Goal: Task Accomplishment & Management: Manage account settings

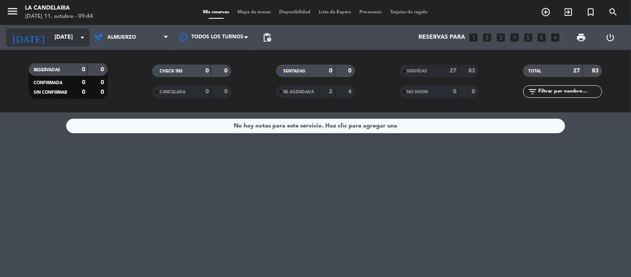
click at [63, 40] on input "[DATE]" at bounding box center [89, 37] width 79 height 15
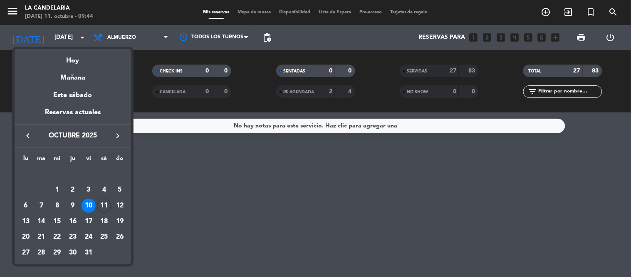
click at [89, 202] on div "10" at bounding box center [89, 206] width 14 height 14
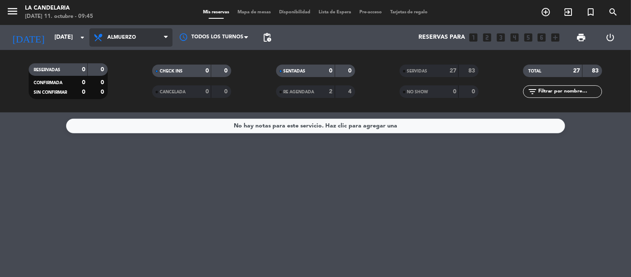
click at [134, 43] on span "Almuerzo" at bounding box center [130, 37] width 83 height 18
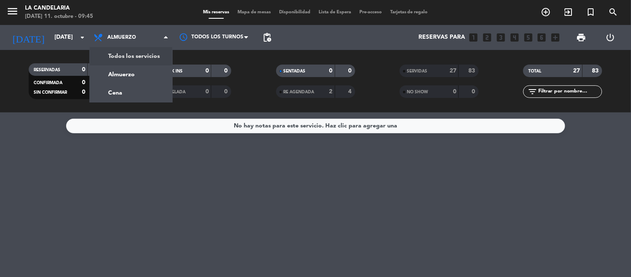
click at [138, 53] on div "menu LA [PERSON_NAME][DATE] 11. octubre - 09:45 Mis reservas Mapa de mesas Disp…" at bounding box center [315, 56] width 631 height 112
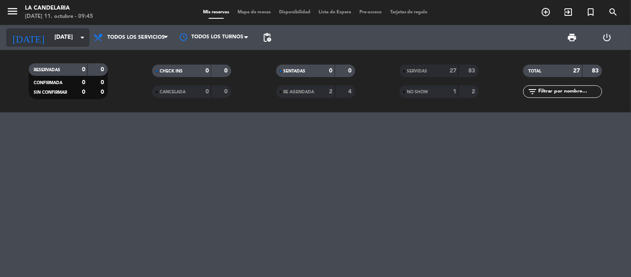
click at [66, 33] on input "[DATE]" at bounding box center [89, 37] width 79 height 15
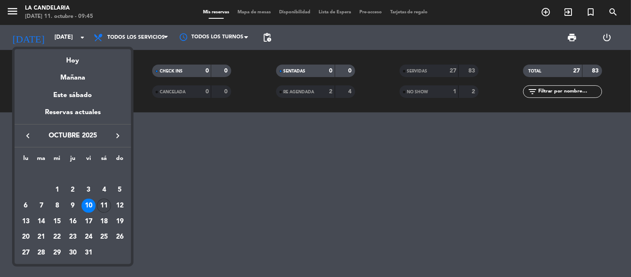
click at [103, 204] on div "11" at bounding box center [104, 206] width 14 height 14
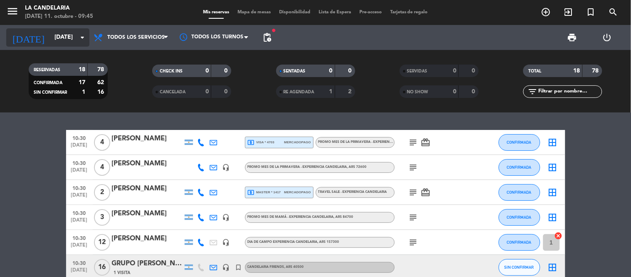
click at [64, 44] on input "[DATE]" at bounding box center [89, 37] width 79 height 15
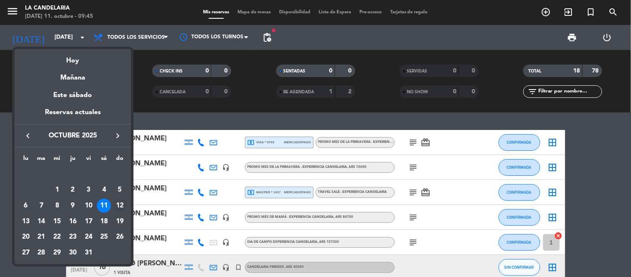
click at [123, 203] on div "12" at bounding box center [120, 206] width 14 height 14
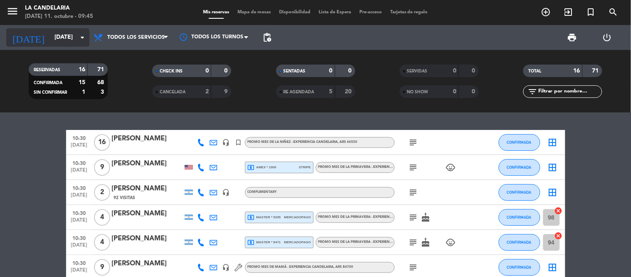
click at [61, 31] on input "[DATE]" at bounding box center [89, 37] width 79 height 15
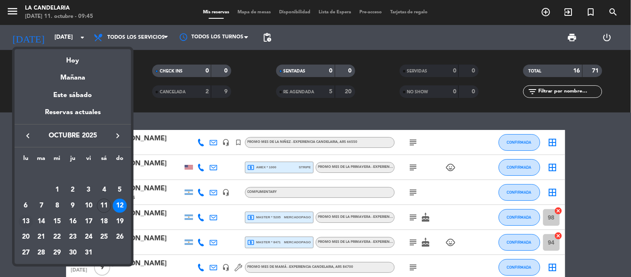
click at [26, 222] on div "13" at bounding box center [26, 221] width 14 height 14
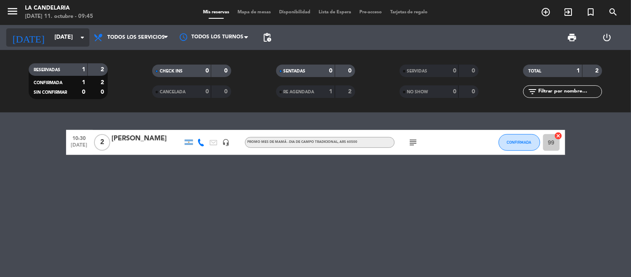
click at [73, 38] on input "[DATE]" at bounding box center [89, 37] width 79 height 15
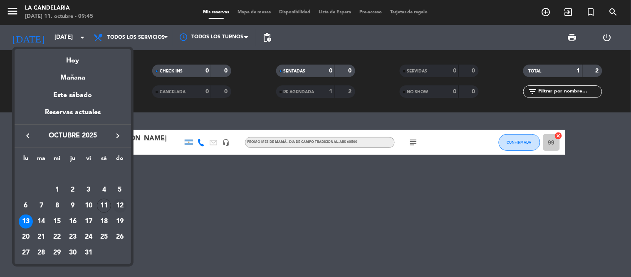
click at [118, 204] on div "12" at bounding box center [120, 206] width 14 height 14
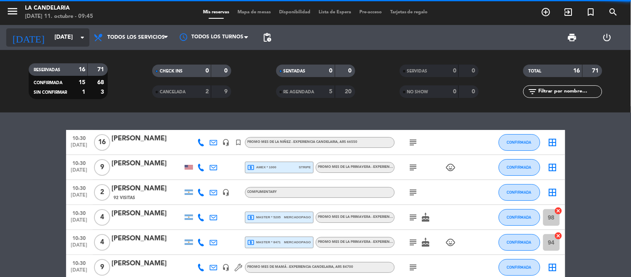
click at [63, 43] on input "[DATE]" at bounding box center [89, 37] width 79 height 15
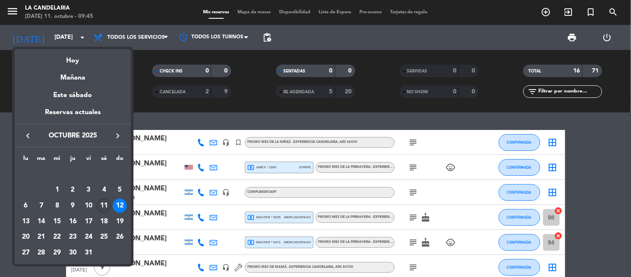
click at [109, 205] on div "11" at bounding box center [104, 206] width 14 height 14
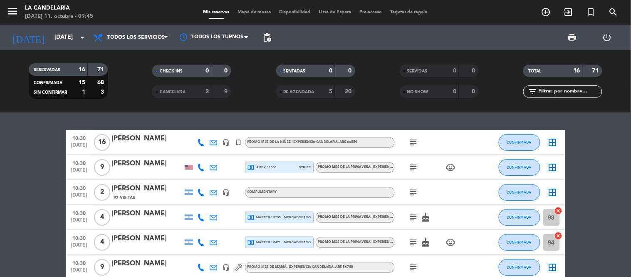
type input "[DATE]"
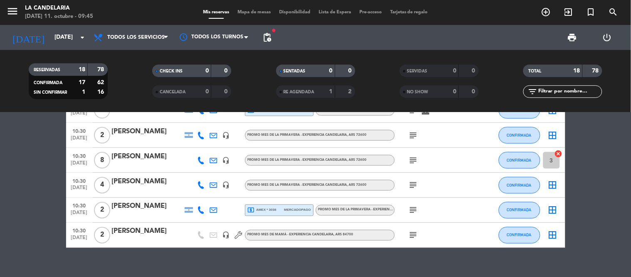
scroll to position [344, 0]
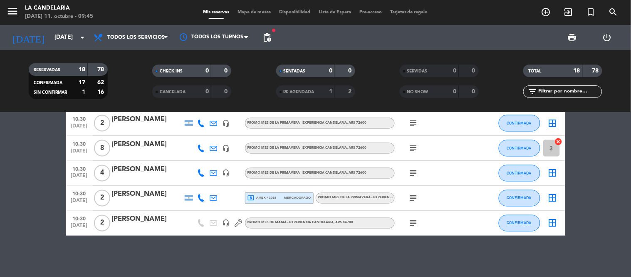
click at [136, 221] on div "[PERSON_NAME]" at bounding box center [147, 219] width 71 height 11
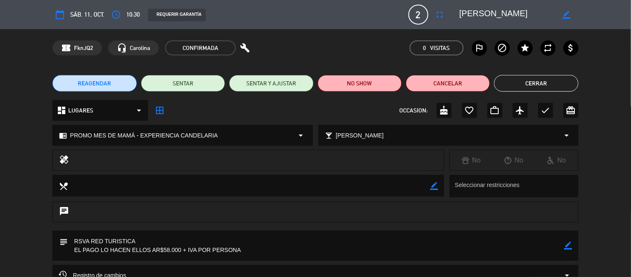
scroll to position [46, 0]
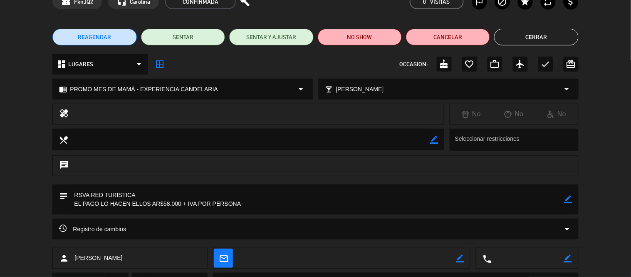
click at [566, 199] on icon "border_color" at bounding box center [569, 199] width 8 height 8
click at [233, 203] on textarea at bounding box center [316, 199] width 496 height 30
click at [238, 194] on textarea at bounding box center [316, 199] width 496 height 30
drag, startPoint x: 151, startPoint y: 202, endPoint x: 32, endPoint y: 213, distance: 120.3
click at [32, 213] on div "subject" at bounding box center [315, 201] width 631 height 34
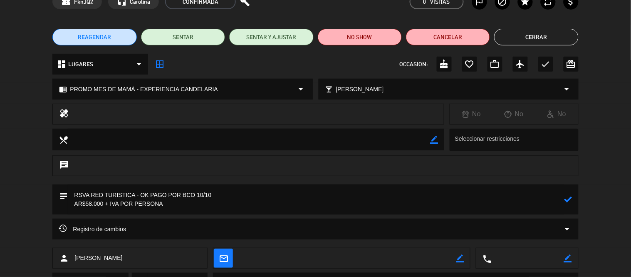
type textarea "RSVA RED TURISTICA - OK PAGO POR BCO 10/10 AR$58.000 + IVA POR PERSONA"
click at [568, 199] on icon at bounding box center [569, 199] width 8 height 8
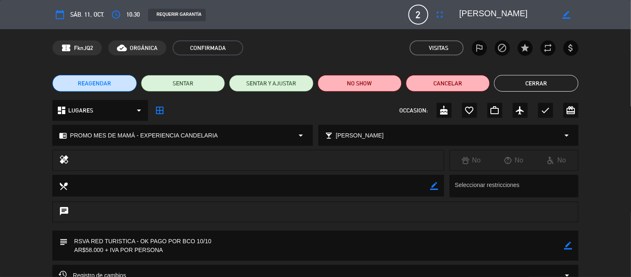
click at [479, 14] on textarea at bounding box center [507, 14] width 95 height 15
click at [473, 14] on textarea at bounding box center [507, 14] width 95 height 15
drag, startPoint x: 473, startPoint y: 14, endPoint x: 499, endPoint y: 11, distance: 25.6
click at [499, 11] on textarea at bounding box center [507, 14] width 95 height 15
click at [89, 47] on span "FknJQ2" at bounding box center [83, 48] width 19 height 10
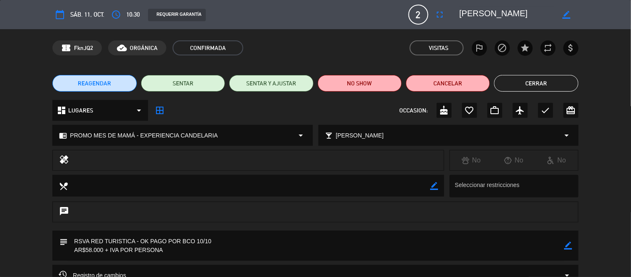
click at [89, 47] on span "FknJQ2" at bounding box center [83, 48] width 19 height 10
copy span "FknJQ2"
